Goal: Information Seeking & Learning: Find specific fact

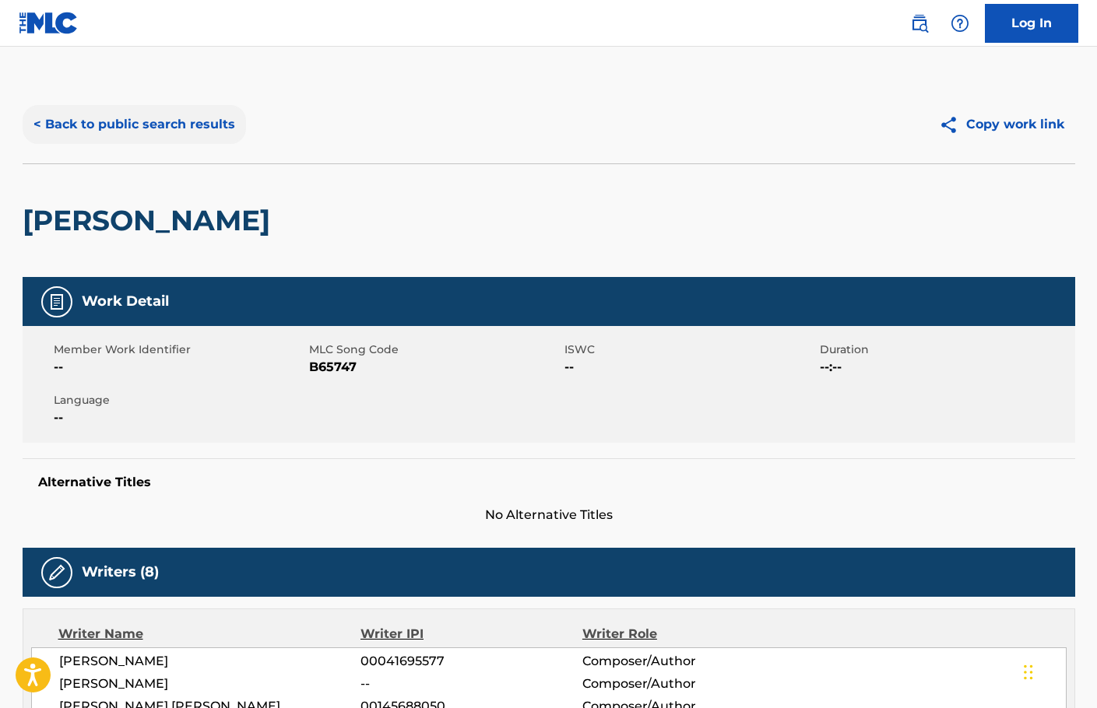
click at [195, 132] on button "< Back to public search results" at bounding box center [134, 124] width 223 height 39
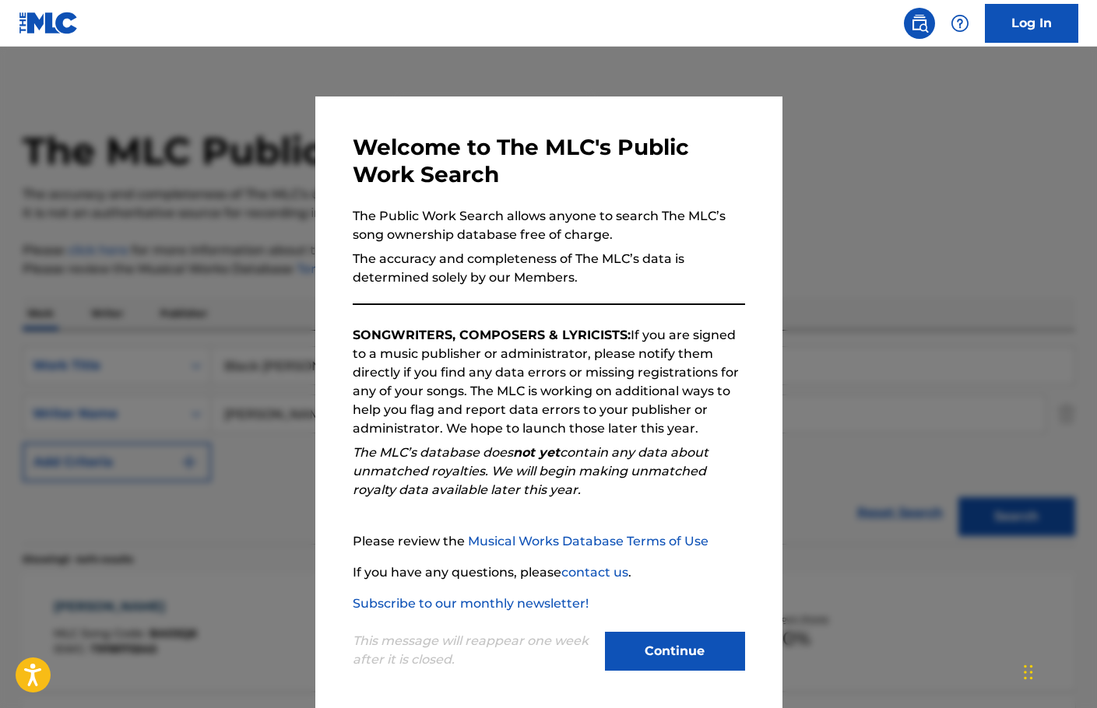
scroll to position [233, 0]
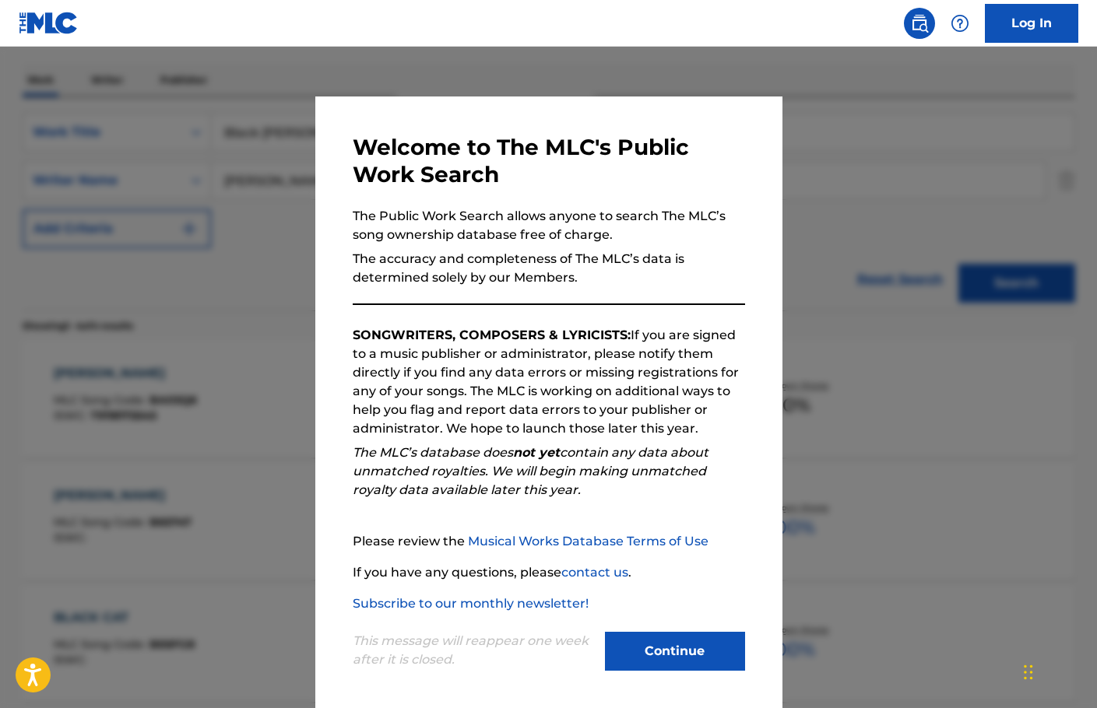
click at [651, 676] on div "Welcome to The MLC's Public Work Search The Public Work Search allows anyone to…" at bounding box center [548, 405] width 467 height 616
click at [691, 673] on div "Continue" at bounding box center [675, 653] width 140 height 43
click at [686, 656] on button "Continue" at bounding box center [675, 651] width 140 height 39
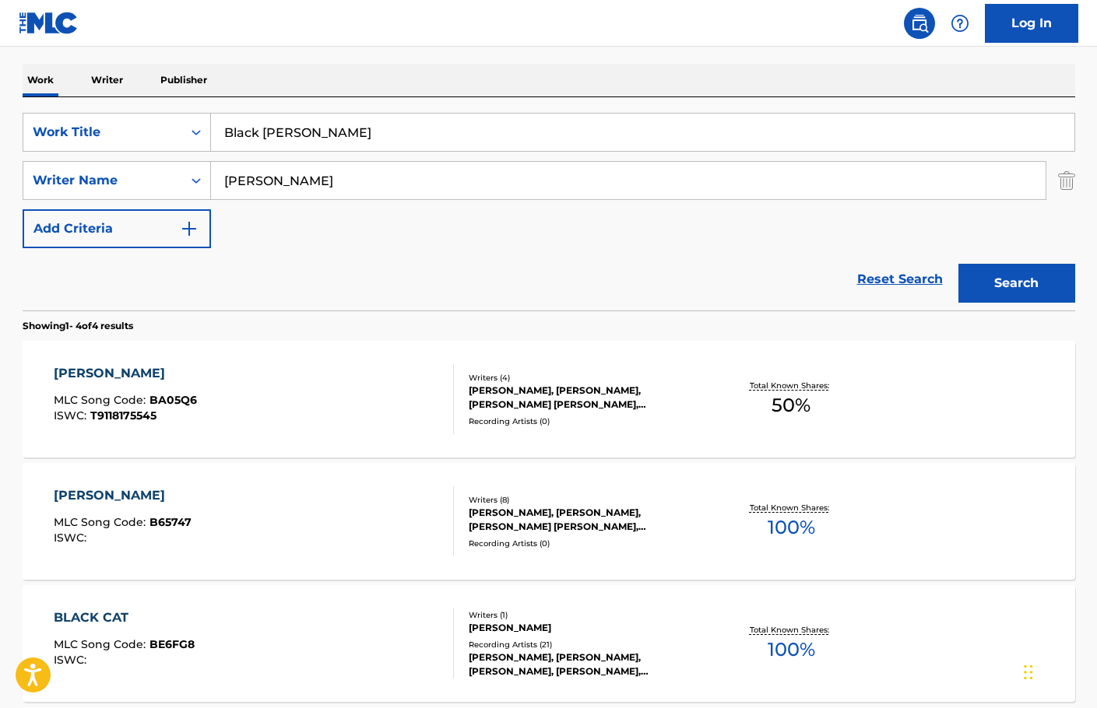
click at [481, 562] on div "[PERSON_NAME] MLC Song Code : B65747 ISWC : Writers ( 8 ) [PERSON_NAME], [PERSO…" at bounding box center [549, 521] width 1052 height 117
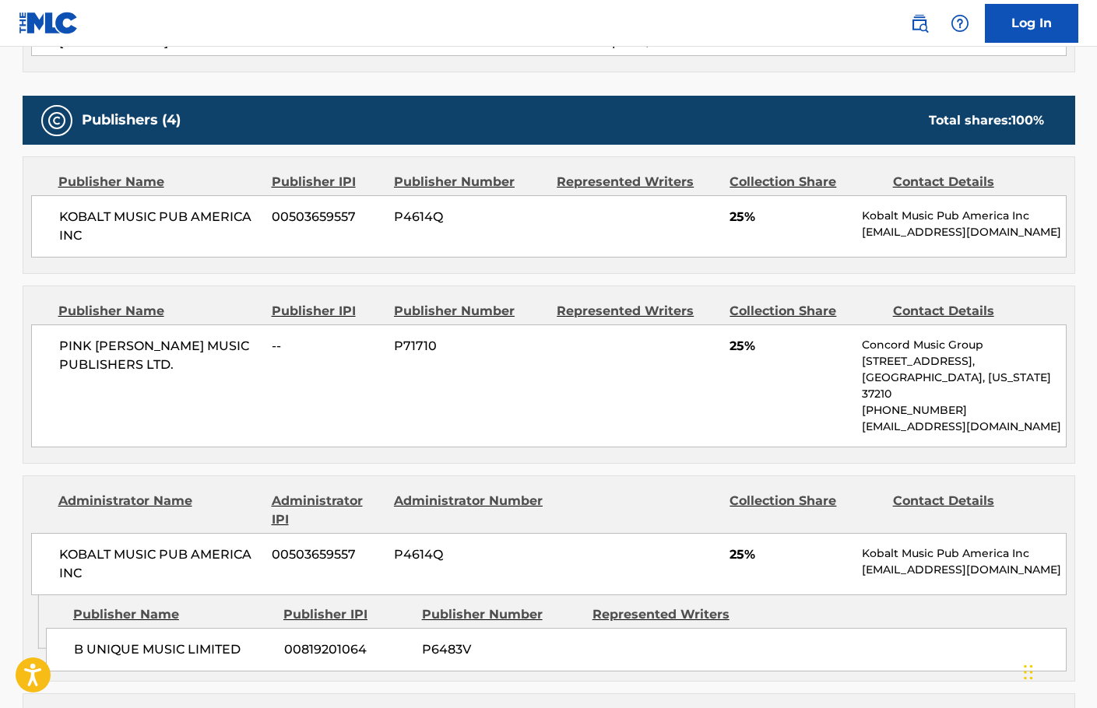
scroll to position [1012, 0]
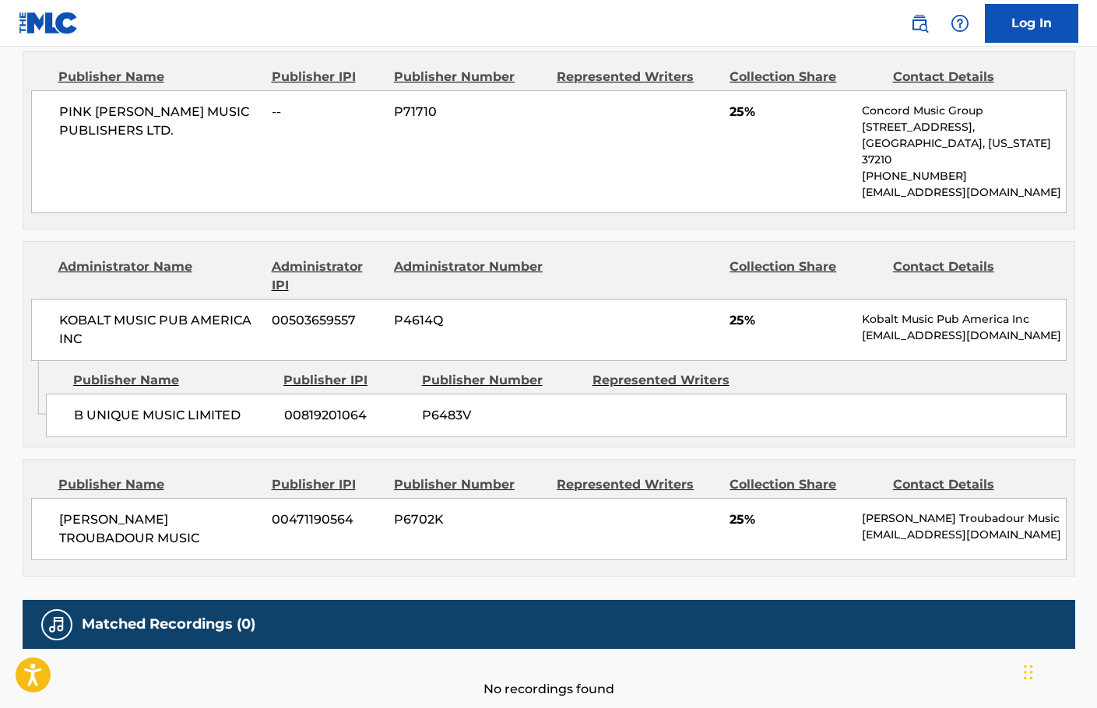
click at [870, 527] on p "[EMAIL_ADDRESS][DOMAIN_NAME]" at bounding box center [963, 535] width 203 height 16
copy div "[EMAIL_ADDRESS][DOMAIN_NAME] Total shares: 100 %"
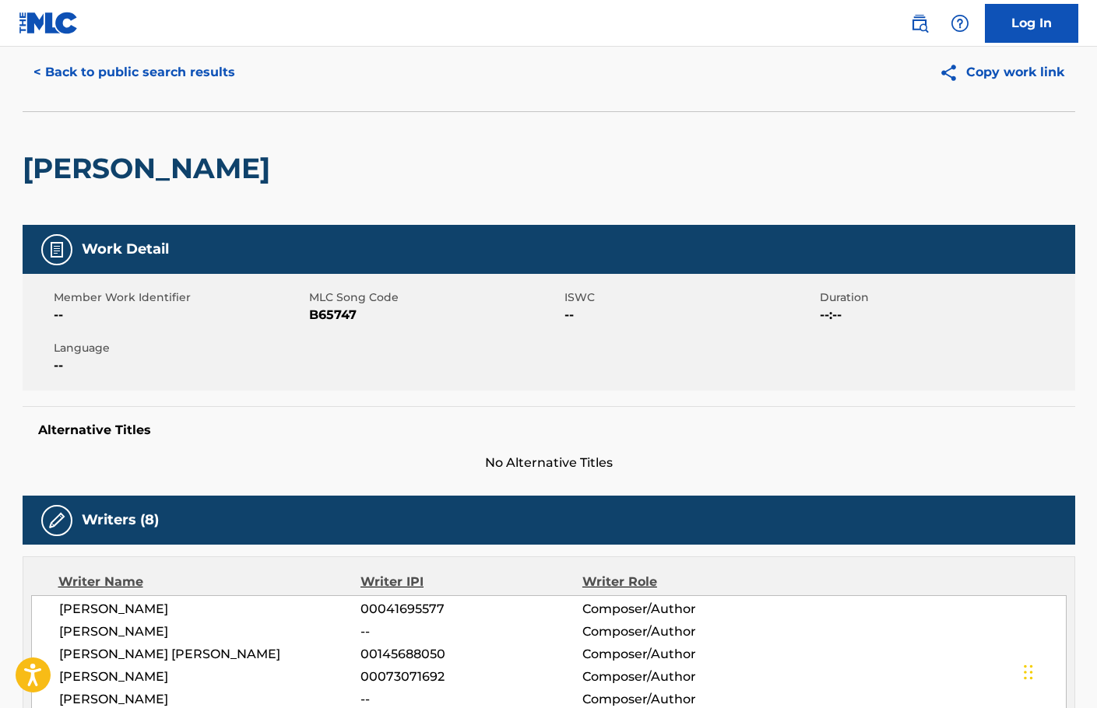
scroll to position [0, 0]
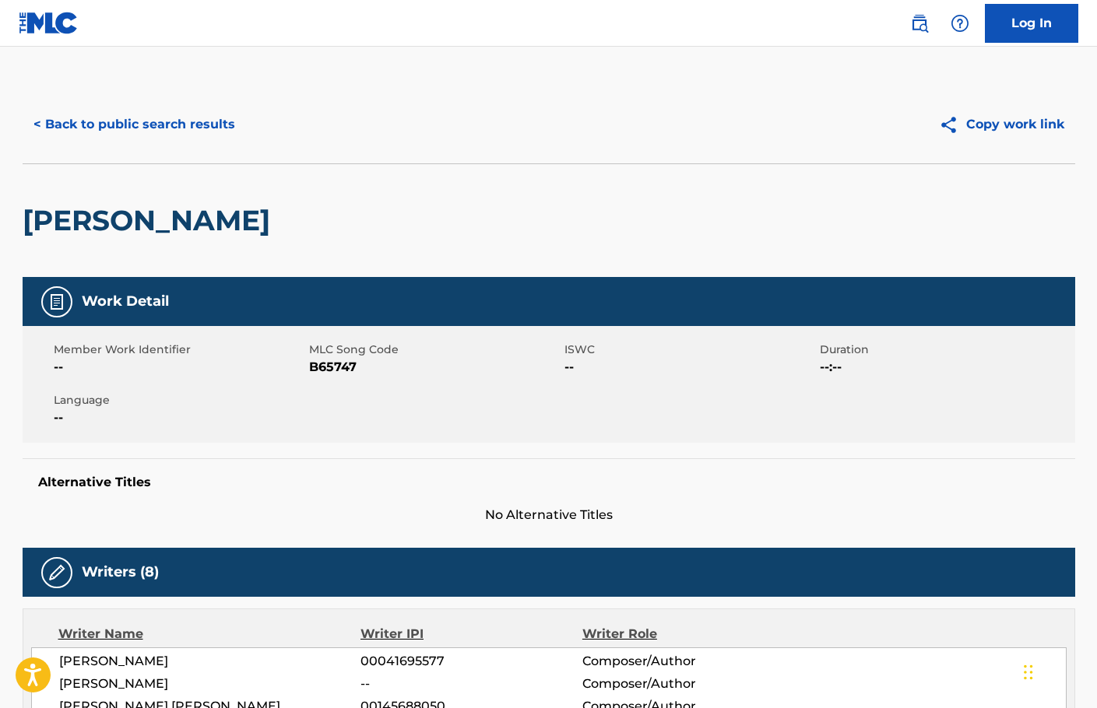
drag, startPoint x: 149, startPoint y: 2, endPoint x: 167, endPoint y: 33, distance: 35.5
click at [147, 4] on nav "Log In" at bounding box center [548, 23] width 1097 height 47
click at [205, 96] on div "< Back to public search results Copy work link" at bounding box center [549, 125] width 1052 height 78
click at [205, 102] on div "< Back to public search results Copy work link" at bounding box center [549, 125] width 1052 height 78
click at [205, 118] on button "< Back to public search results" at bounding box center [134, 124] width 223 height 39
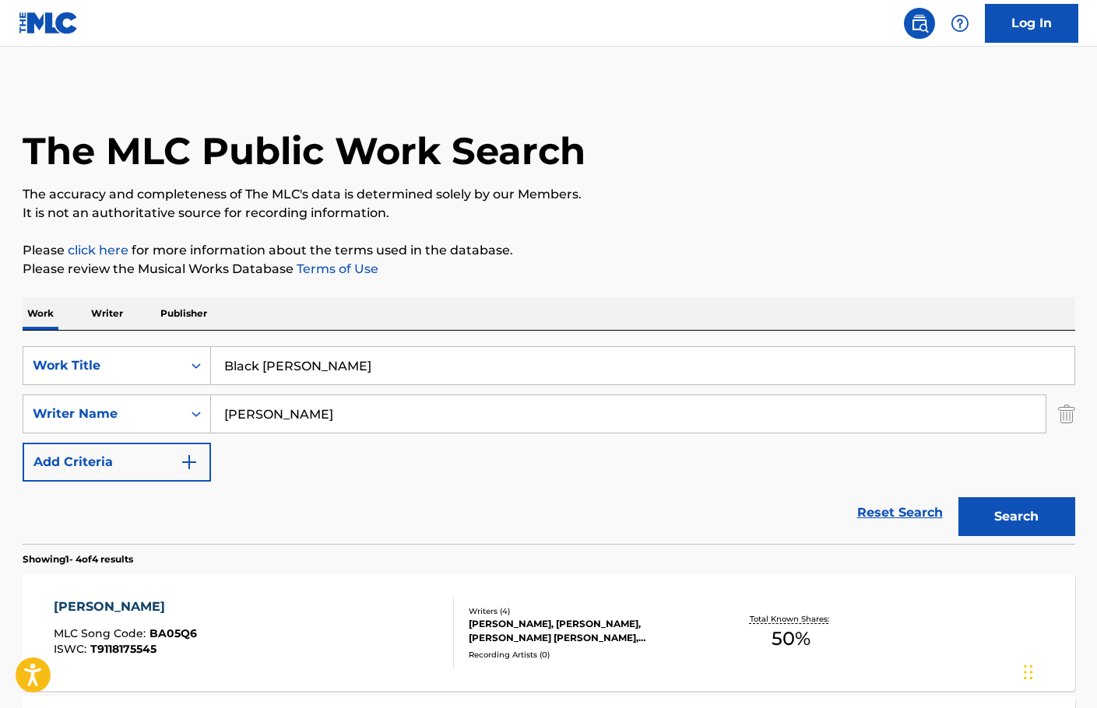
scroll to position [233, 0]
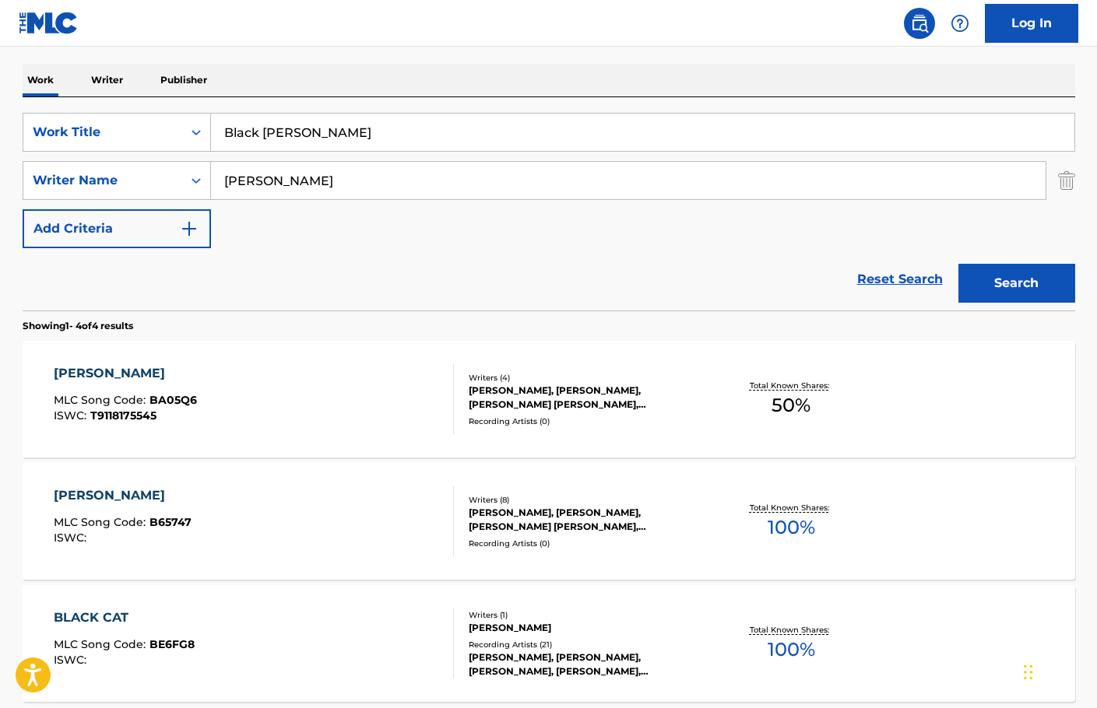
click at [269, 139] on input "Black [PERSON_NAME]" at bounding box center [642, 132] width 863 height 37
paste input "Hiding In Plain View"
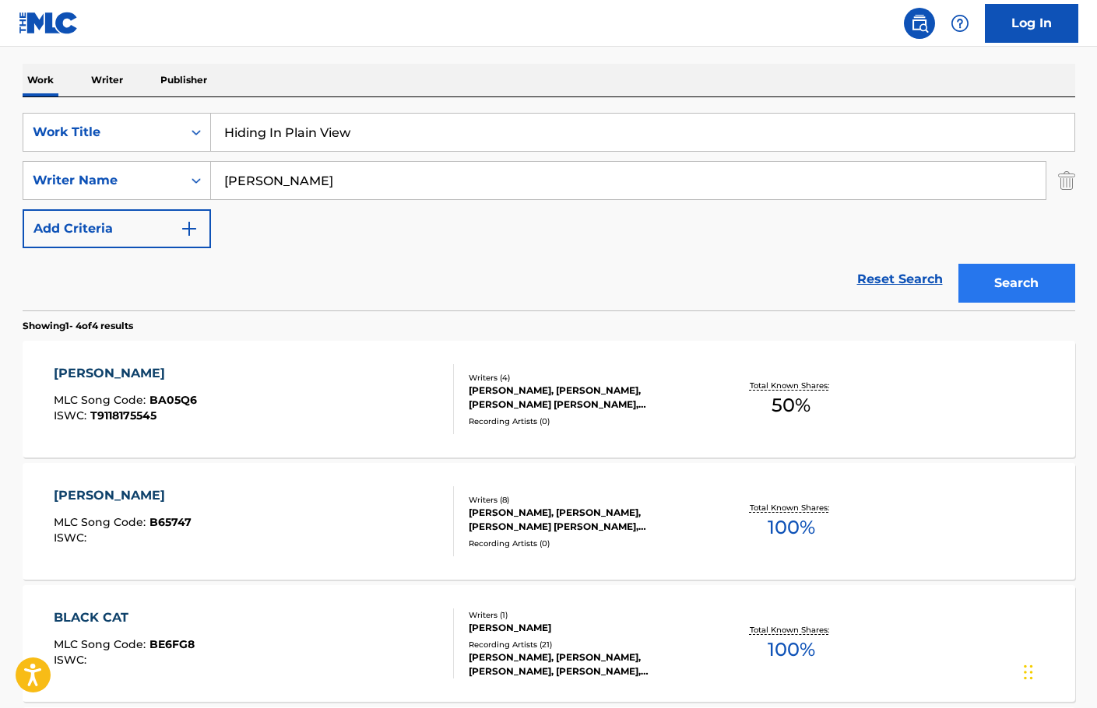
type input "Hiding In Plain View"
click at [1032, 293] on button "Search" at bounding box center [1016, 283] width 117 height 39
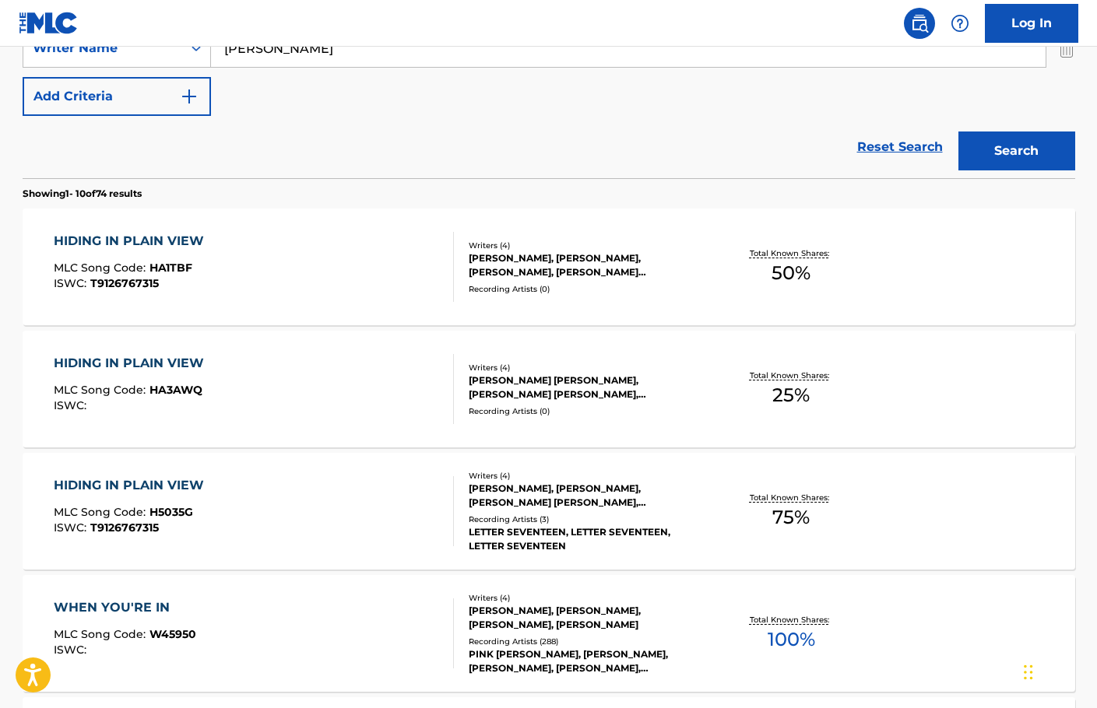
scroll to position [389, 0]
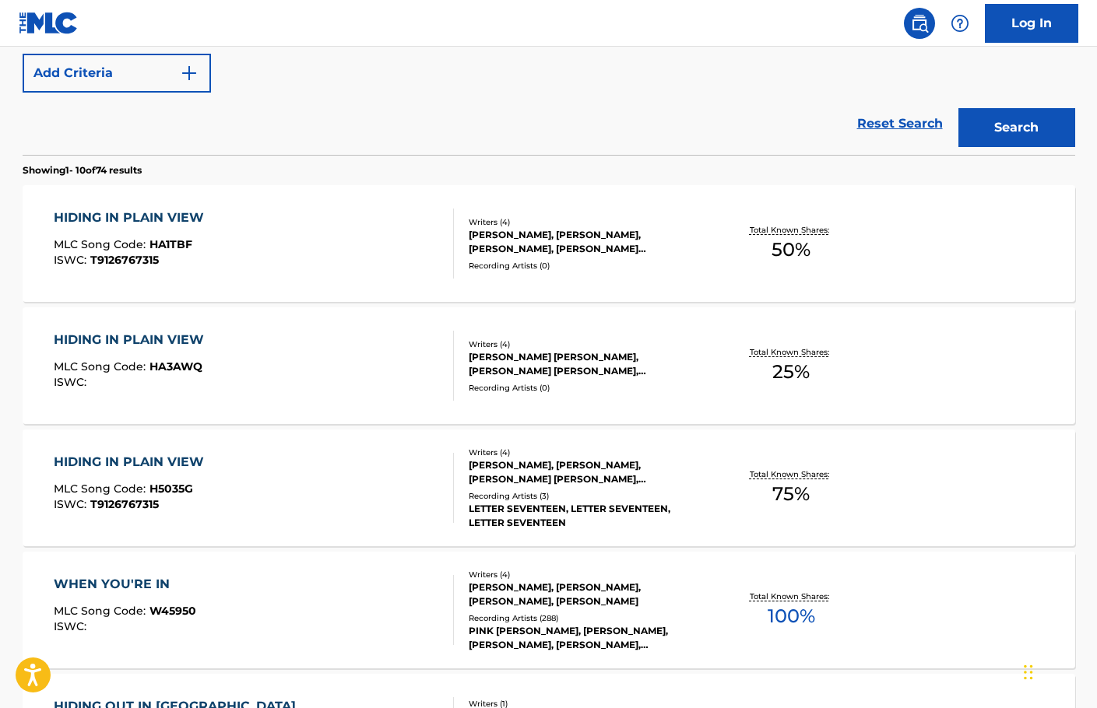
click at [405, 490] on div "HIDING IN PLAIN VIEW MLC Song Code : H5035G ISWC : T9126767315" at bounding box center [254, 488] width 400 height 70
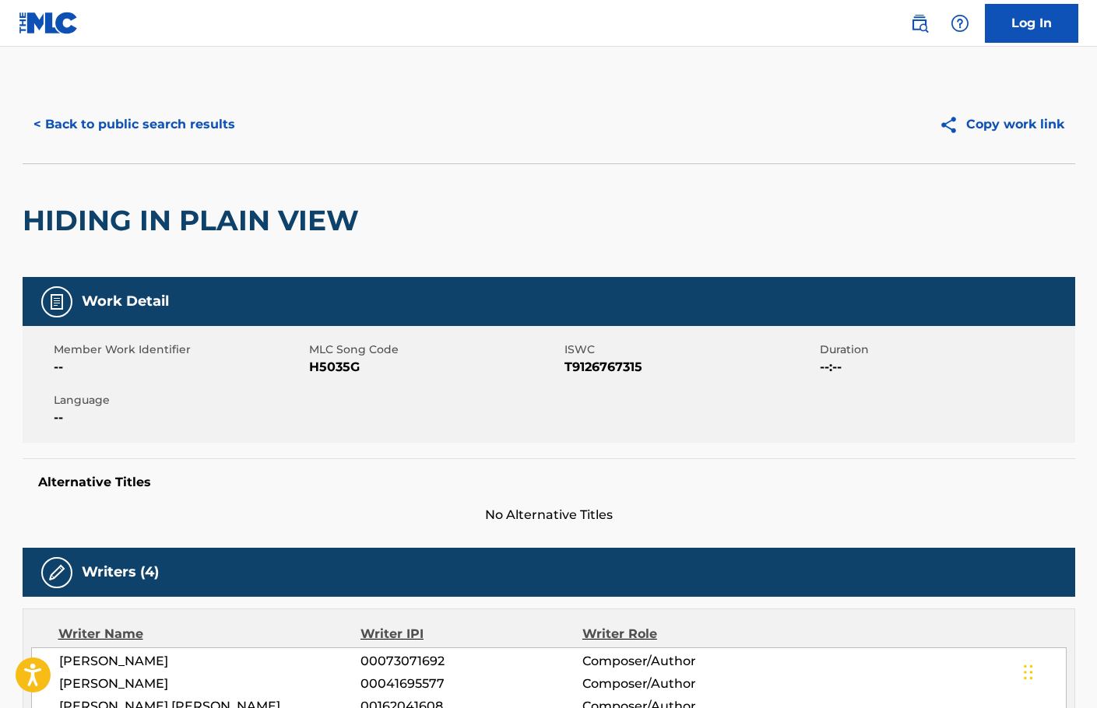
click at [142, 100] on div "< Back to public search results Copy work link" at bounding box center [549, 125] width 1052 height 78
click at [139, 113] on button "< Back to public search results" at bounding box center [134, 124] width 223 height 39
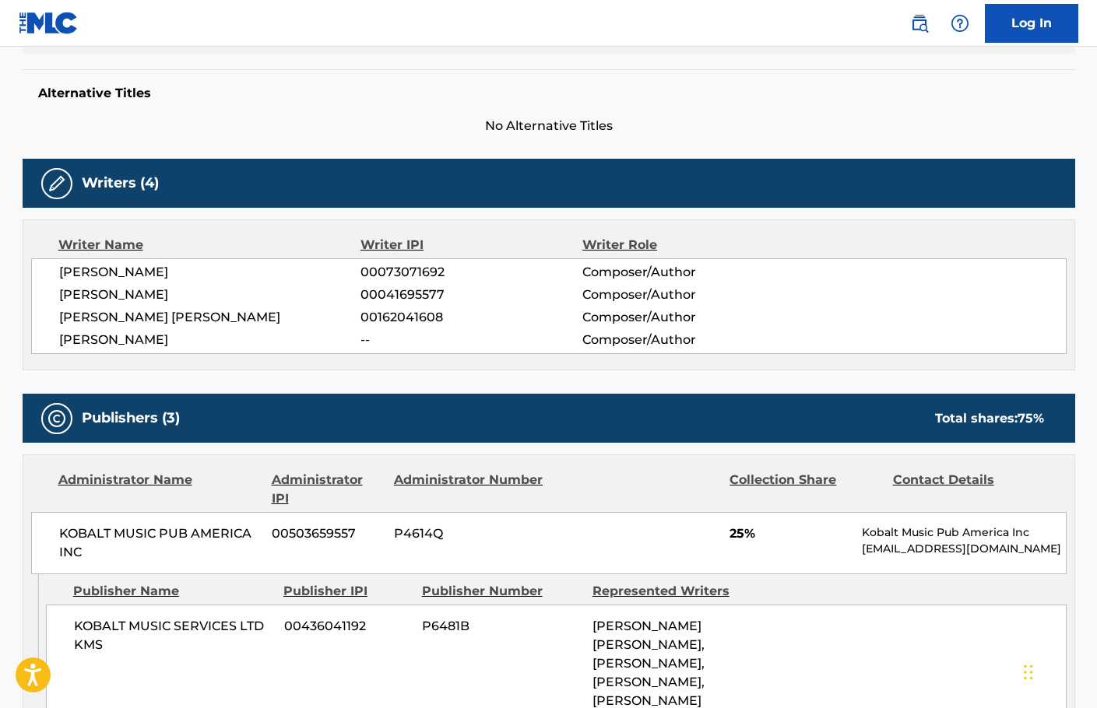
scroll to position [478, 0]
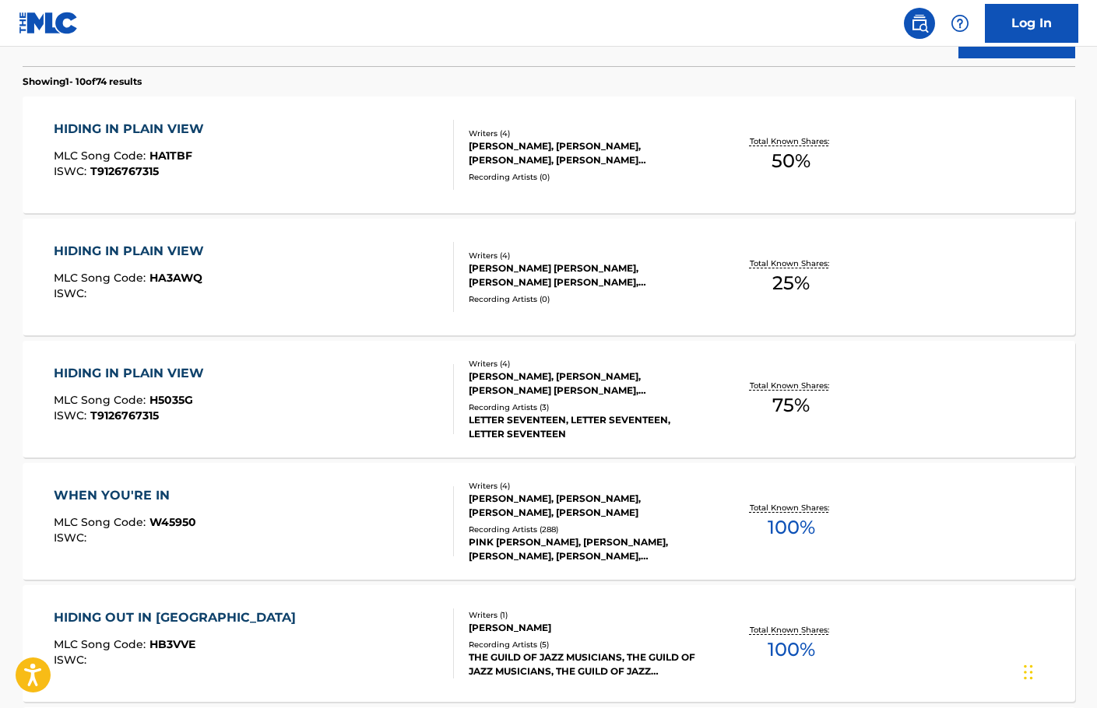
click at [325, 147] on div "HIDING IN PLAIN VIEW MLC Song Code : HA1TBF ISWC : T9126767315" at bounding box center [254, 155] width 400 height 70
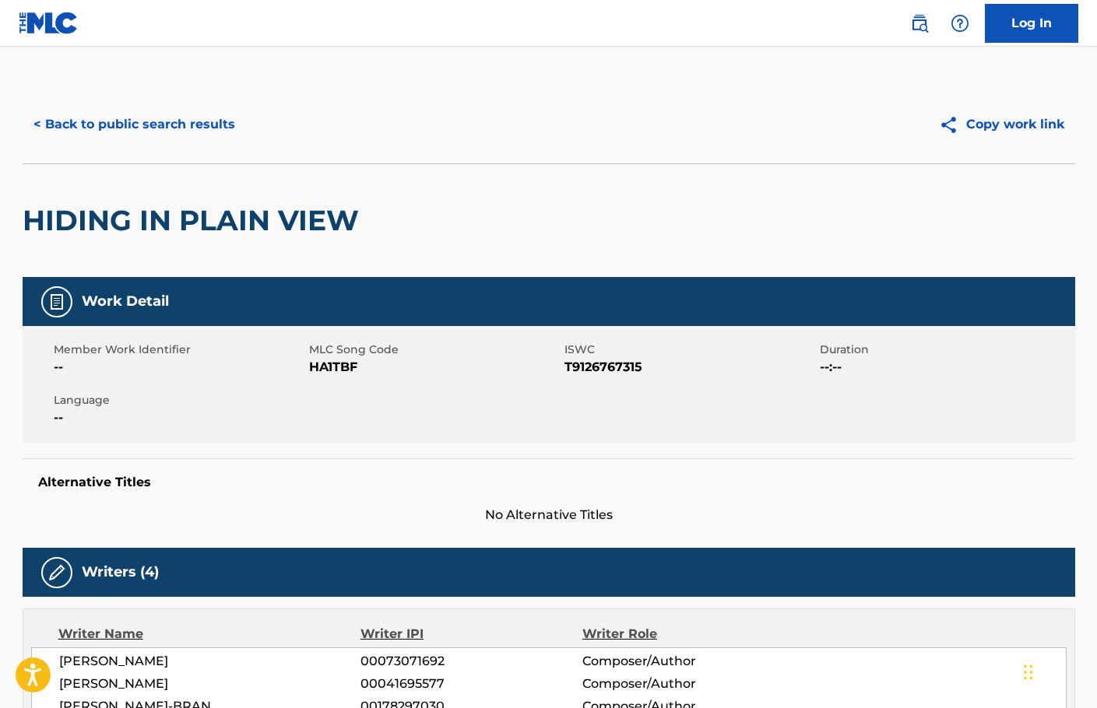
click at [175, 157] on div "< Back to public search results Copy work link" at bounding box center [549, 125] width 1052 height 78
click at [172, 125] on button "< Back to public search results" at bounding box center [134, 124] width 223 height 39
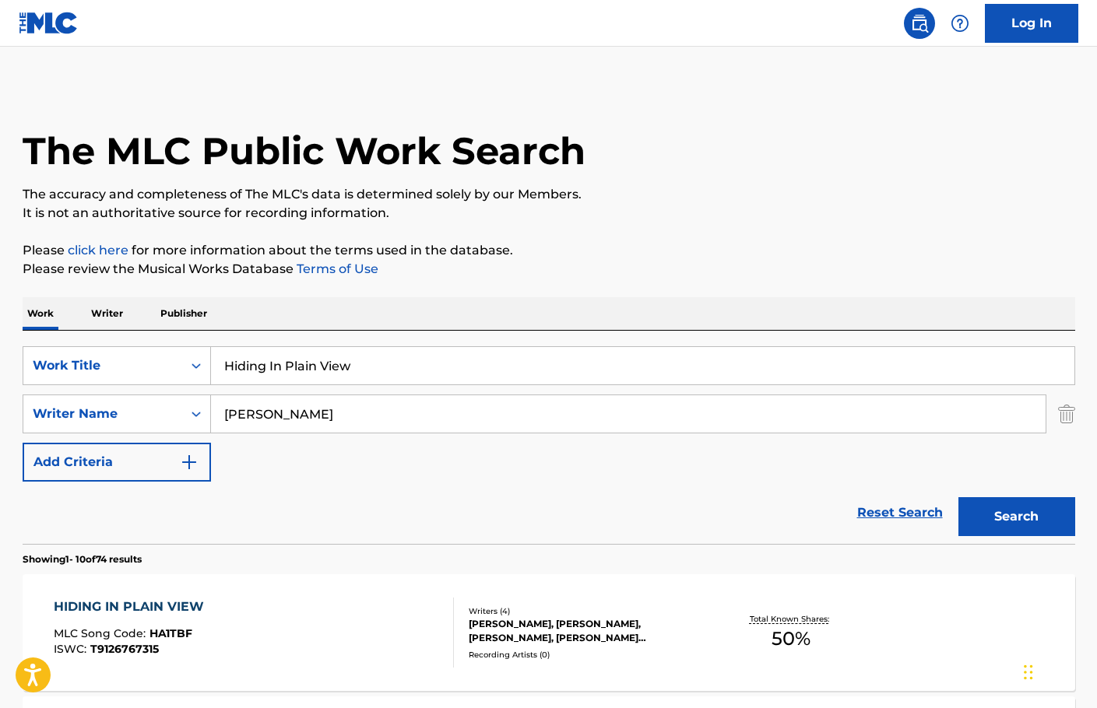
click at [552, 353] on input "Hiding In Plain View" at bounding box center [642, 365] width 863 height 37
paste input "Chicago Dub"
type input "Chicago Dub"
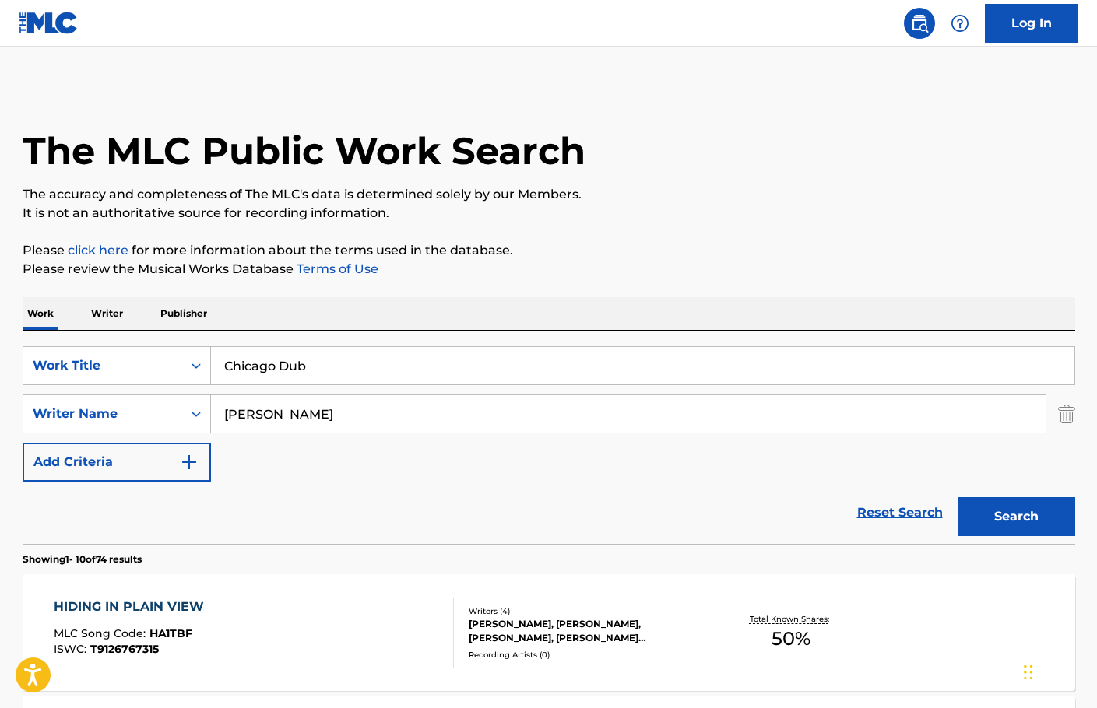
click at [540, 409] on input "[PERSON_NAME]" at bounding box center [628, 413] width 834 height 37
click at [958, 497] on button "Search" at bounding box center [1016, 516] width 117 height 39
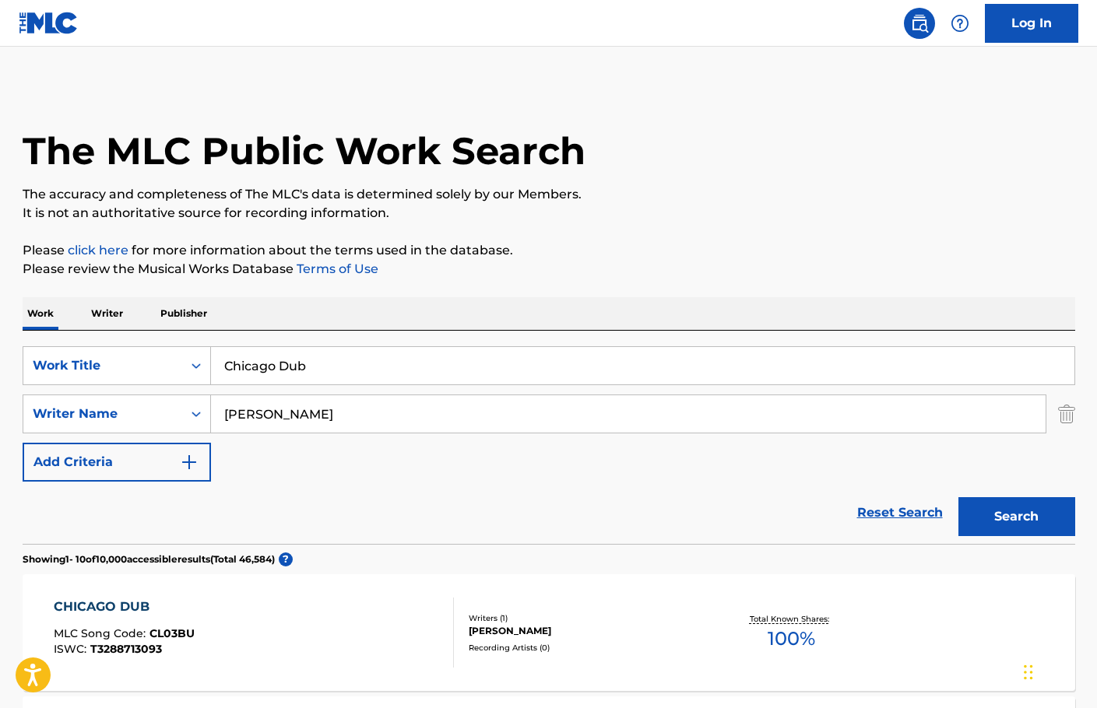
type input "[PERSON_NAME]"
click at [958, 497] on button "Search" at bounding box center [1016, 516] width 117 height 39
